Goal: Task Accomplishment & Management: Manage account settings

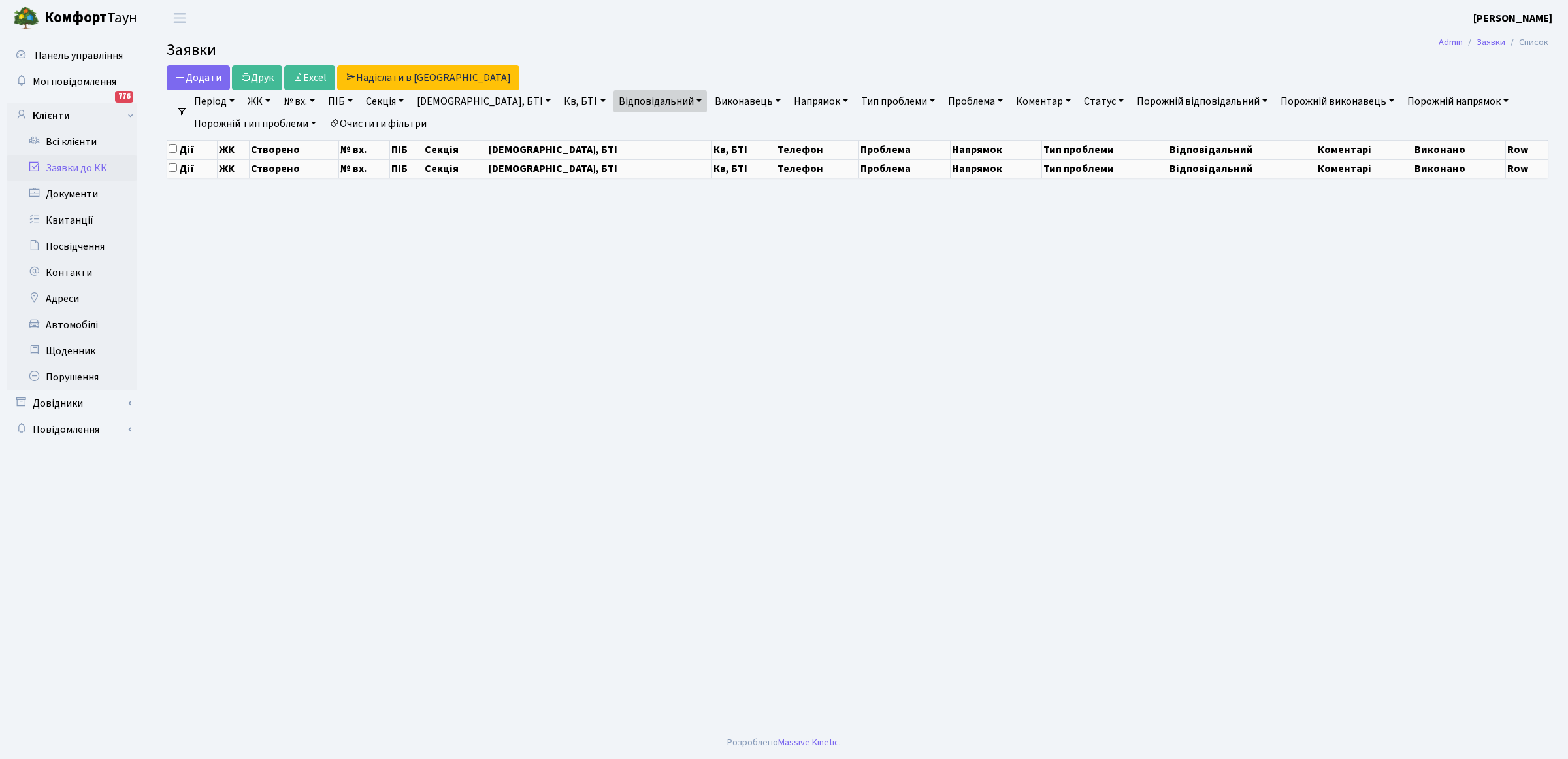
select select "25"
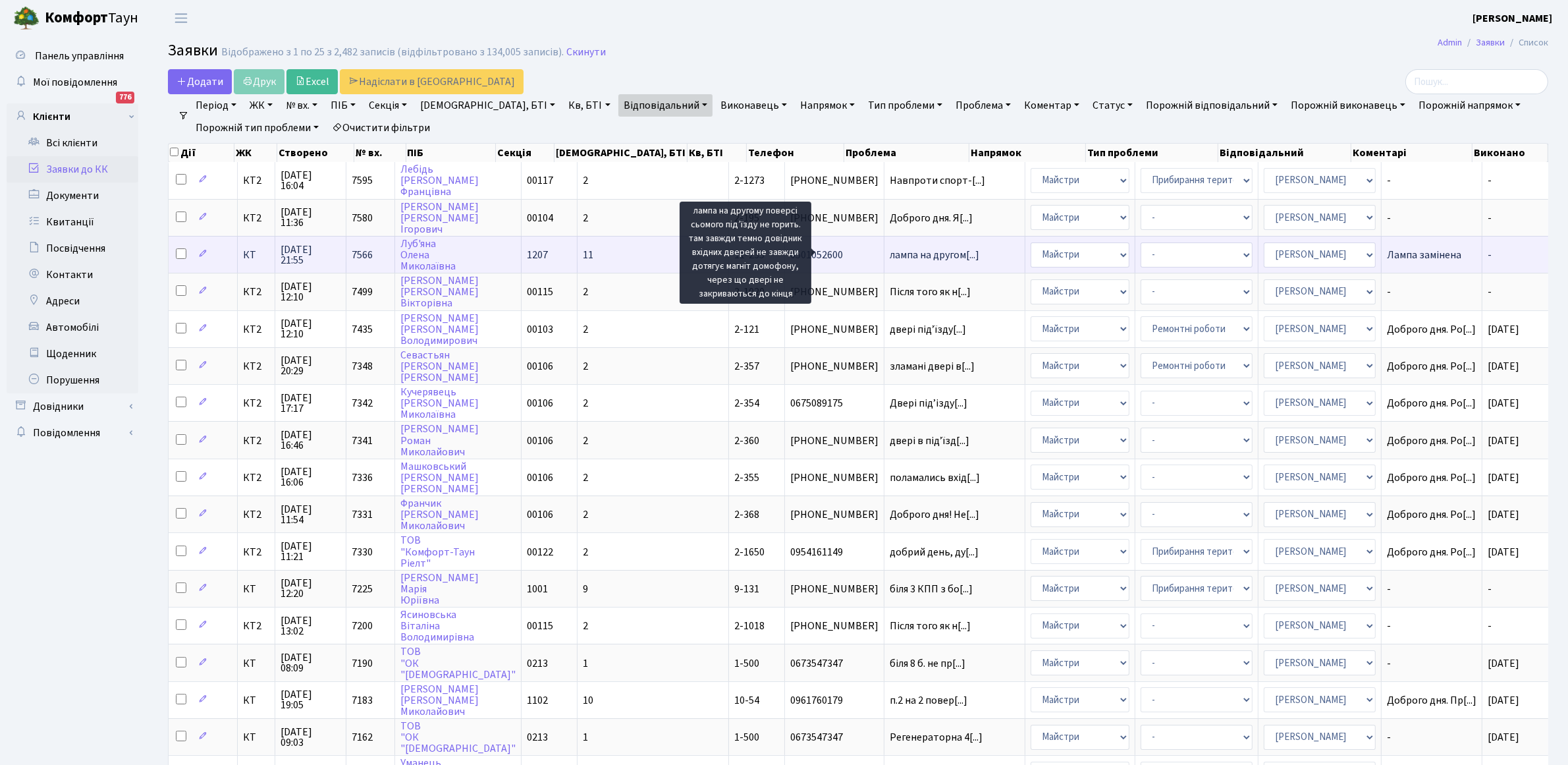
click at [890, 255] on span "лампа на другом[...]" at bounding box center [934, 255] width 90 height 15
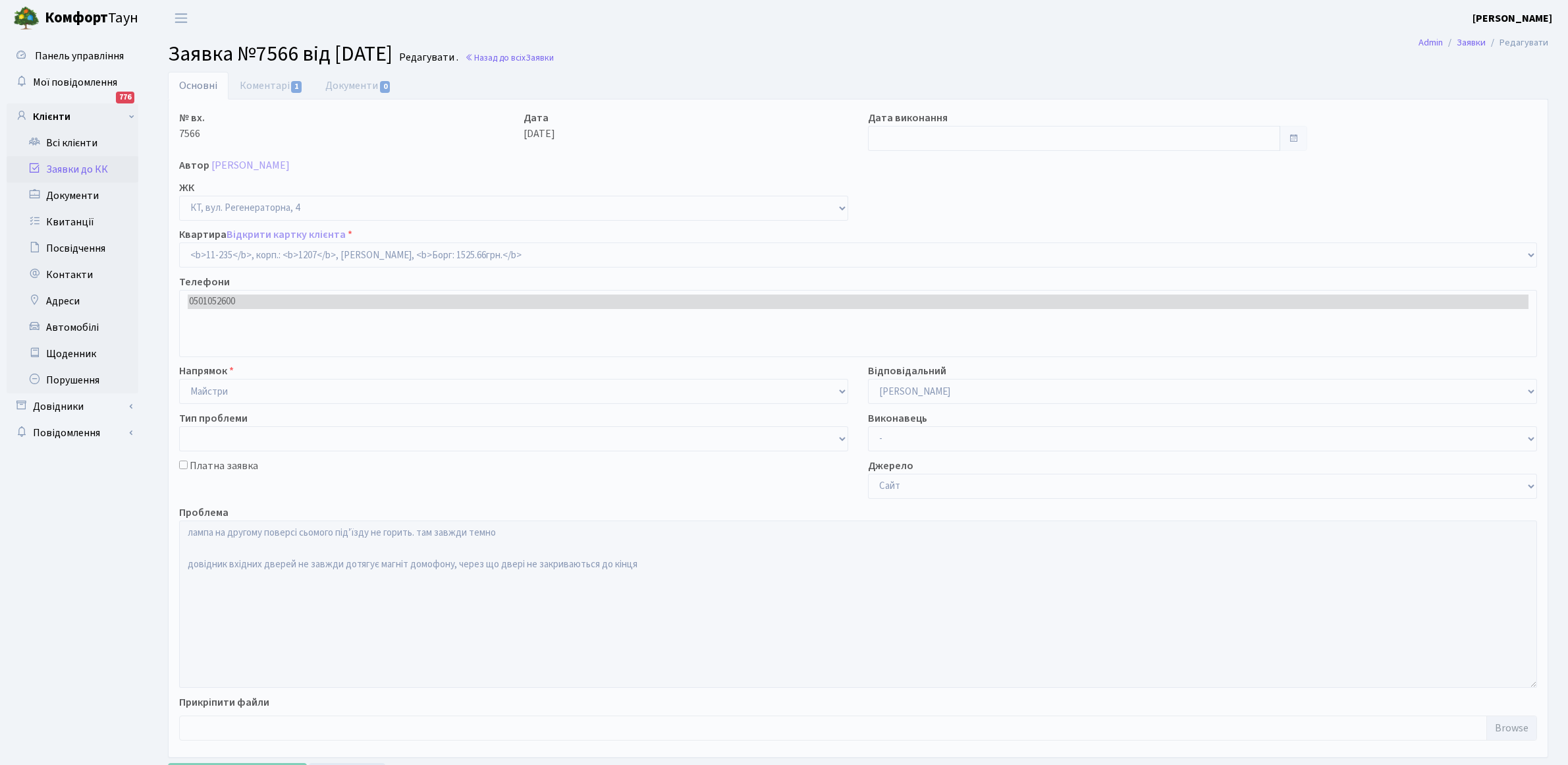
select select "7047"
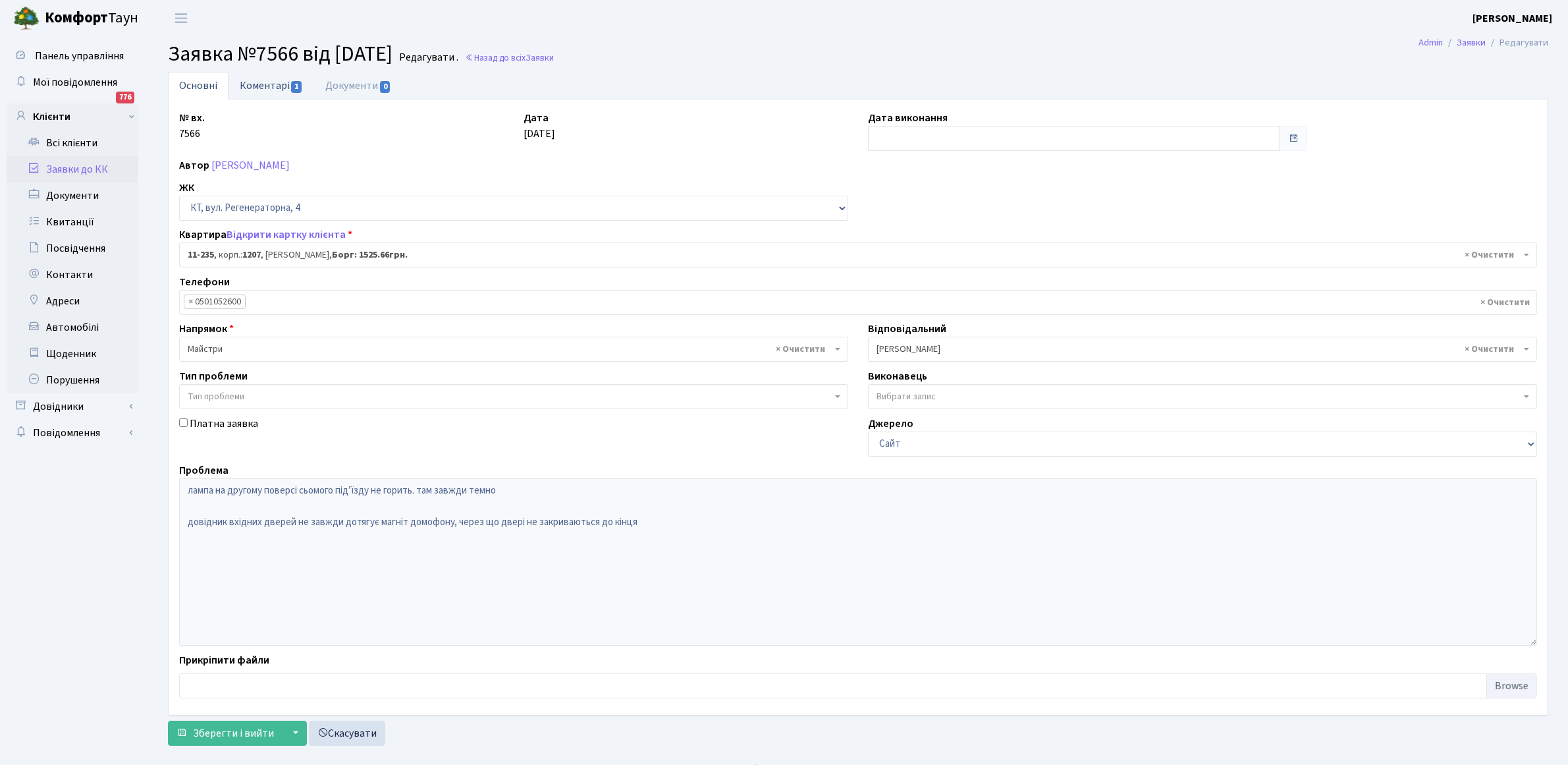
click at [257, 88] on link "Коментарі 1" at bounding box center [271, 86] width 86 height 27
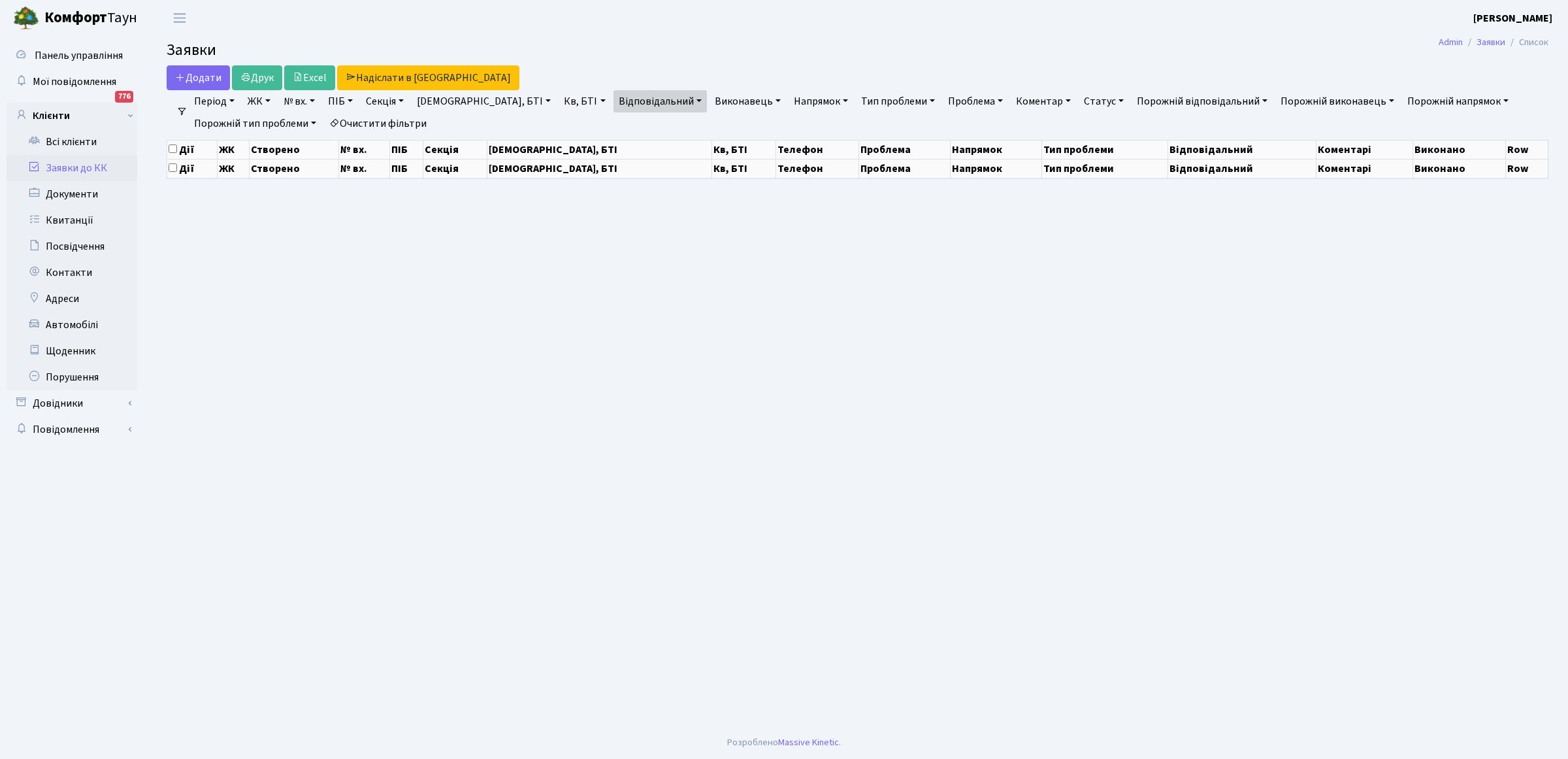
select select "25"
